Goal: Use online tool/utility: Utilize a website feature to perform a specific function

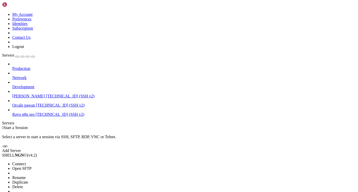
click at [26, 162] on span "Connect" at bounding box center [19, 164] width 14 height 4
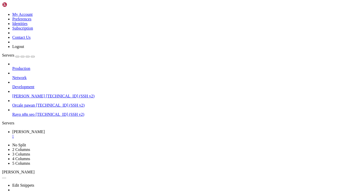
paste textarea "GEMINI_API_KEY=[SECURITY_DATA] DO_SPACES_KEY=DO009Y77642WLDKUCM6M DO_SPACES_SEC…"
type textarea "GEMINI_API_KEY=[SECURITY_DATA] DO_SPACES_KEY=DO009Y77642WLDKUCM6M DO_SPACES_SEC…"
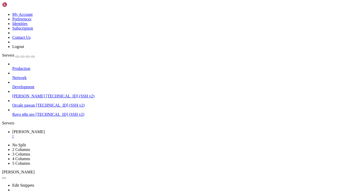
drag, startPoint x: 4, startPoint y: 374, endPoint x: 76, endPoint y: 374, distance: 72.6
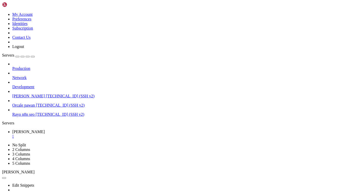
drag, startPoint x: 87, startPoint y: 373, endPoint x: 3, endPoint y: 373, distance: 84.6
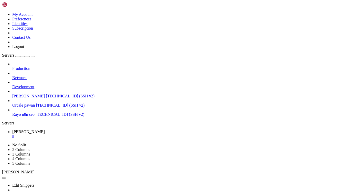
copy x-row "venv) ubuntu@dev-rayo : ~/Rayo-backend $"
drag, startPoint x: 87, startPoint y: 374, endPoint x: 5, endPoint y: 373, distance: 81.3
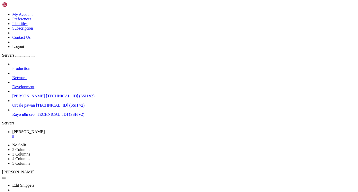
drag, startPoint x: 89, startPoint y: 374, endPoint x: 4, endPoint y: 373, distance: 85.9
drag, startPoint x: 5, startPoint y: 373, endPoint x: 86, endPoint y: 373, distance: 81.0
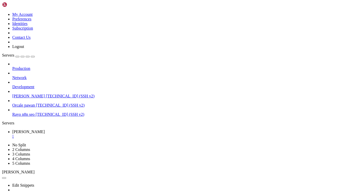
copy x-row "(venv) ubuntu@dev-rayo : ~/Rayo-backend $"
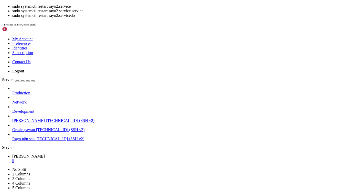
scroll to position [1926, 0]
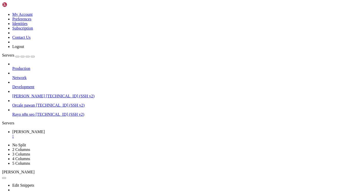
drag, startPoint x: 104, startPoint y: 356, endPoint x: 42, endPoint y: 354, distance: 61.9
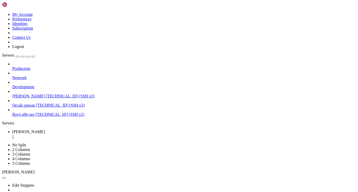
drag, startPoint x: 101, startPoint y: 341, endPoint x: 104, endPoint y: 344, distance: 4.5
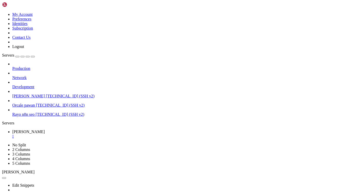
scroll to position [10972, 0]
drag, startPoint x: 4, startPoint y: 273, endPoint x: 52, endPoint y: 364, distance: 103.1
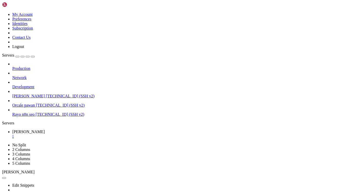
scroll to position [11618, 0]
copy div "[[DATE] 13:48:11 +0000] [719014] [INFO] Starting gunicorn 23.0.0 return self.lo…"
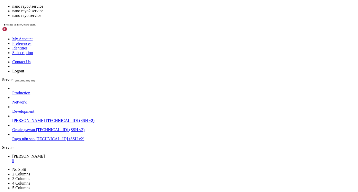
scroll to position [20541, 0]
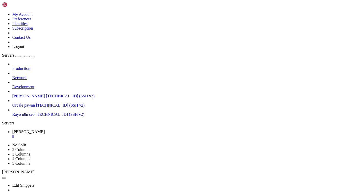
drag, startPoint x: 5, startPoint y: 264, endPoint x: 47, endPoint y: 364, distance: 108.1
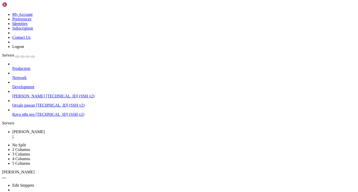
copy div "[Unit] ExecStart=/home/ubuntu/venv/bin/gunicorn \ --worker-class uvicorn.worker…"
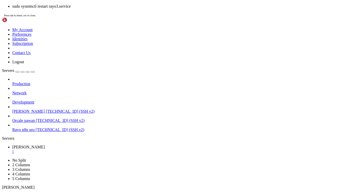
scroll to position [21059, 0]
